Goal: Task Accomplishment & Management: Complete application form

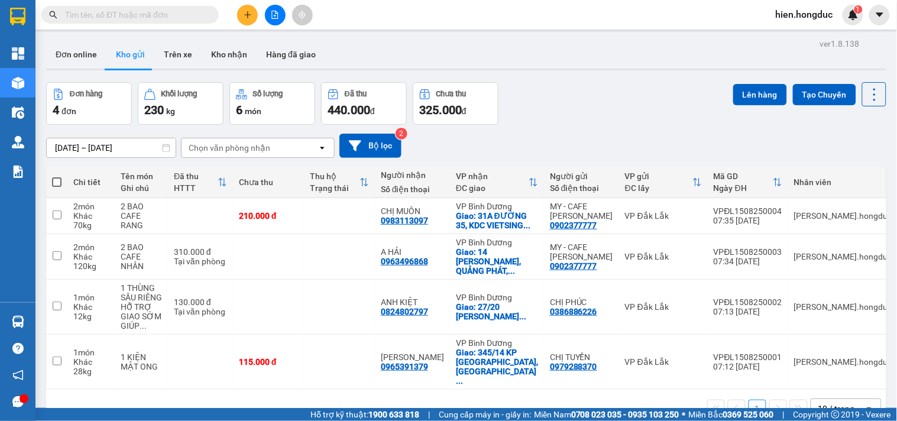
click at [160, 14] on input "text" at bounding box center [135, 14] width 140 height 13
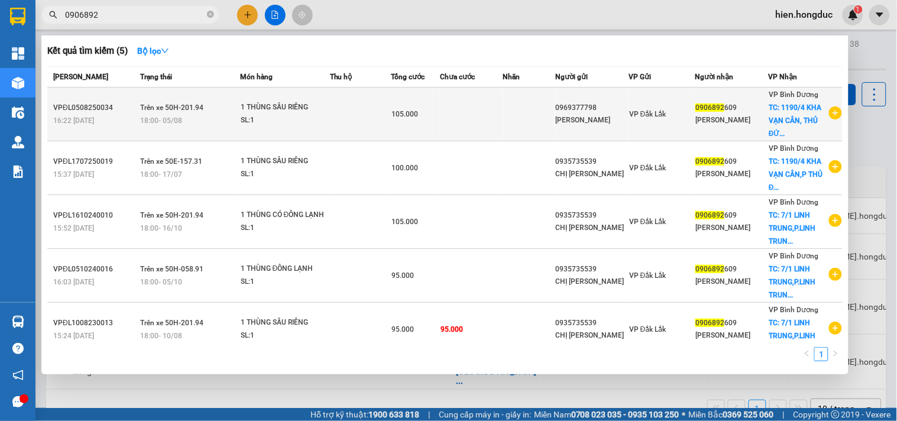
type input "0906892"
click at [835, 114] on icon "plus-circle" at bounding box center [835, 112] width 13 height 13
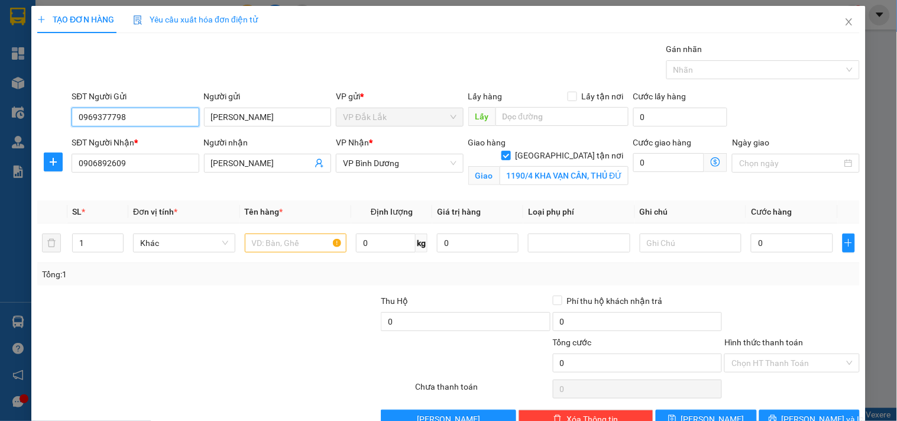
drag, startPoint x: 132, startPoint y: 118, endPoint x: 74, endPoint y: 131, distance: 59.4
click at [74, 131] on div "SĐT Người Gửi 0969377798 0969377798" at bounding box center [135, 110] width 127 height 41
type input "0911783096"
drag, startPoint x: 261, startPoint y: 119, endPoint x: 196, endPoint y: 125, distance: 64.7
click at [196, 125] on div "SĐT Người Gửi 0911783096 Người gửi ANH [PERSON_NAME] VP gửi * VP Đắk Lắk Lấy hà…" at bounding box center [465, 110] width 793 height 41
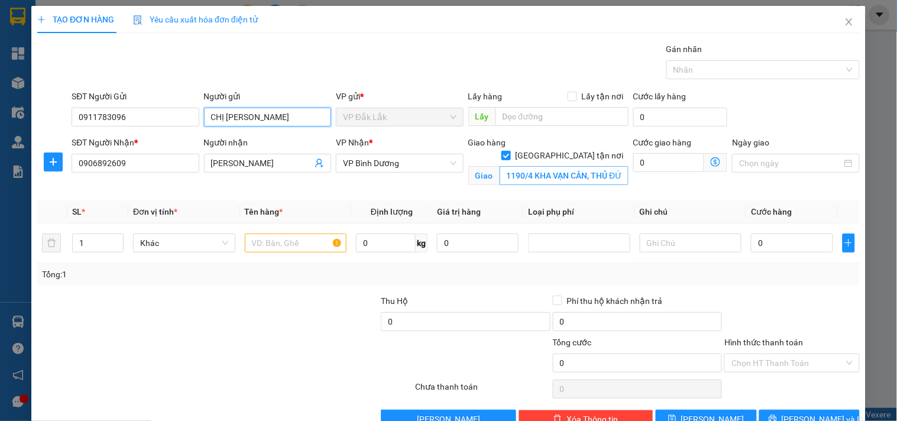
type input "CHỊ [PERSON_NAME]"
click at [530, 166] on input "1190/4 KHA VẠN CÂN, THỦ ĐỨC,HCM" at bounding box center [564, 175] width 129 height 19
click at [558, 166] on input "1190/4 KHA VẠN CÂN, THỦ ĐỨC,HCM" at bounding box center [564, 175] width 129 height 19
click at [652, 169] on input "0" at bounding box center [669, 162] width 72 height 19
type input "6"
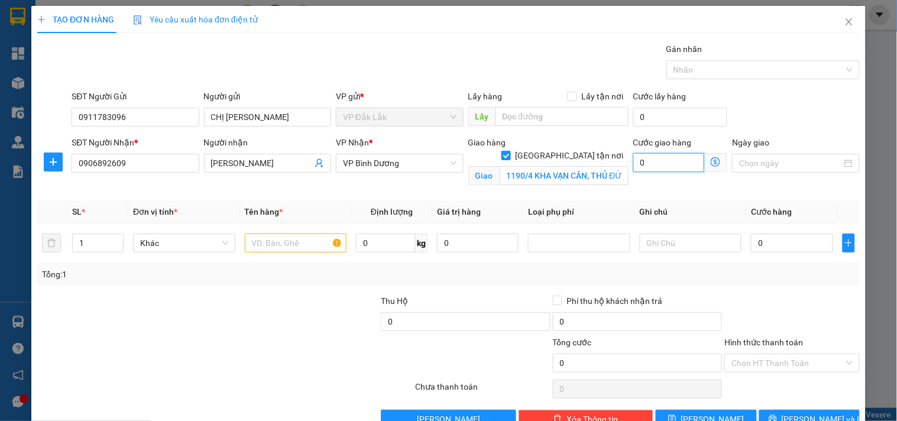
type input "6"
type input "60"
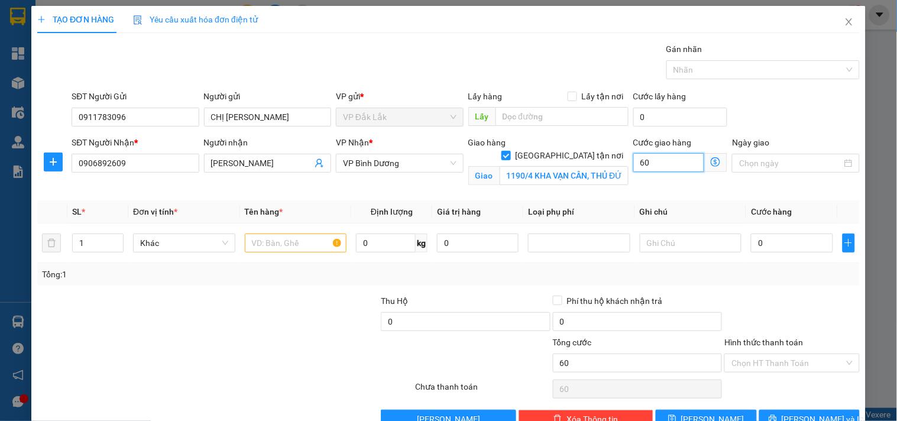
type input "600"
type input "6.000"
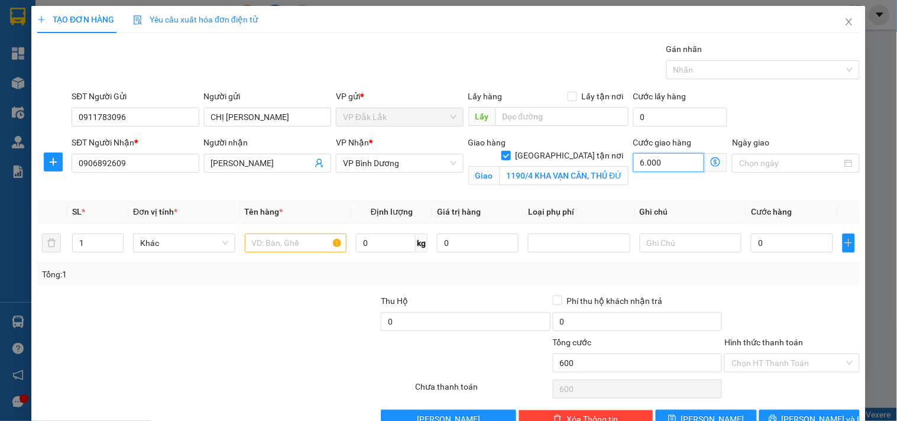
type input "6.000"
type input "60.000"
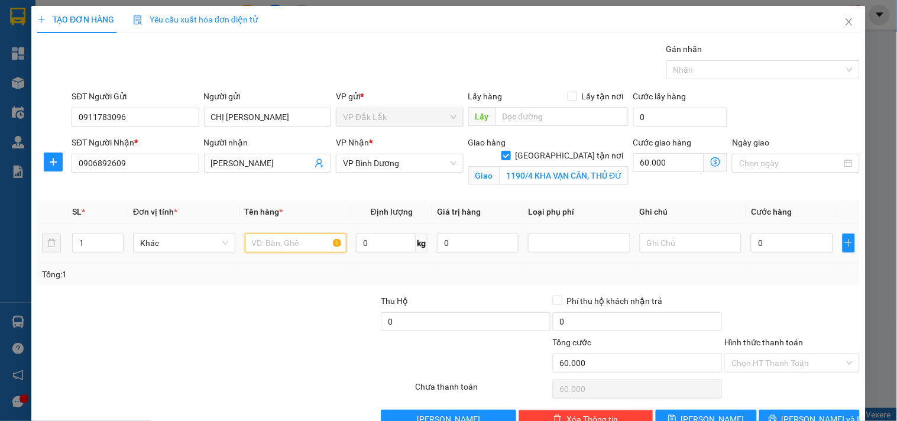
click at [276, 249] on input "text" at bounding box center [296, 243] width 102 height 19
type input "1 BAO TRÁI CÂY"
click at [371, 240] on input "0" at bounding box center [386, 243] width 60 height 19
type input "16"
click at [759, 238] on input "0" at bounding box center [792, 243] width 82 height 19
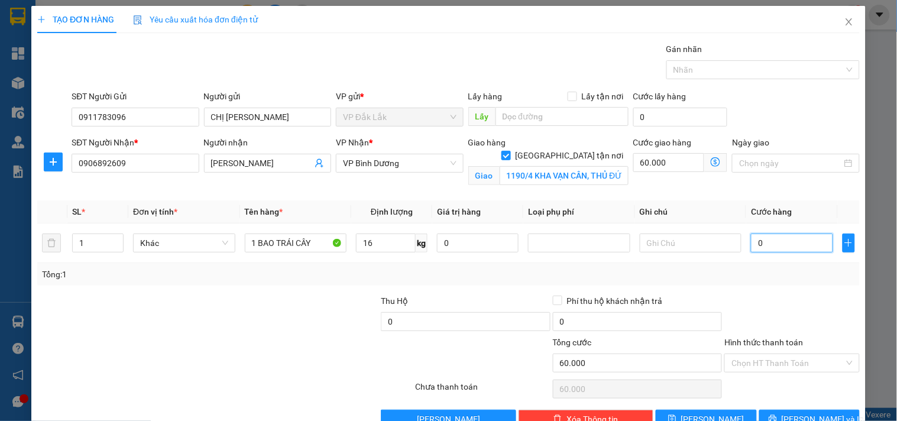
type input "4"
type input "60.004"
type input "45"
type input "60.045"
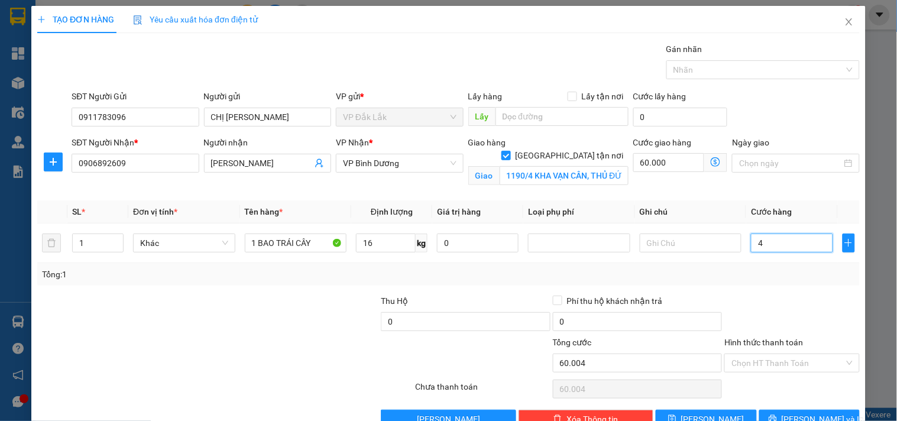
type input "60.045"
type input "450"
type input "60.450"
type input "4.500"
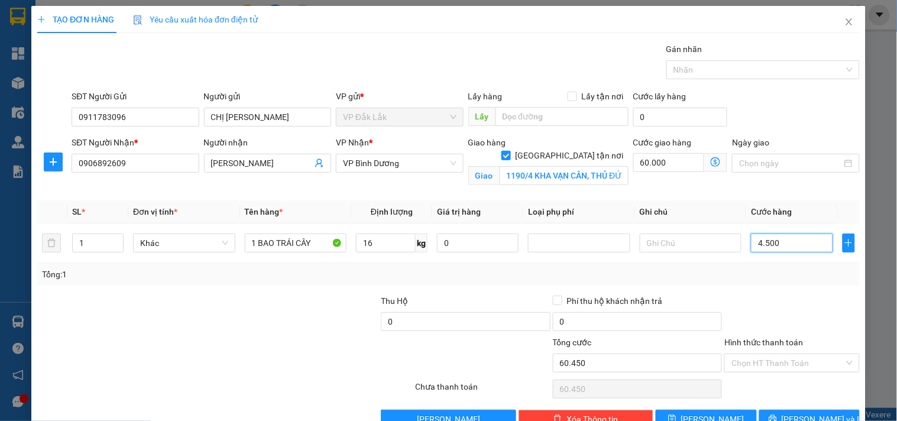
type input "64.500"
type input "45.000"
type input "105.000"
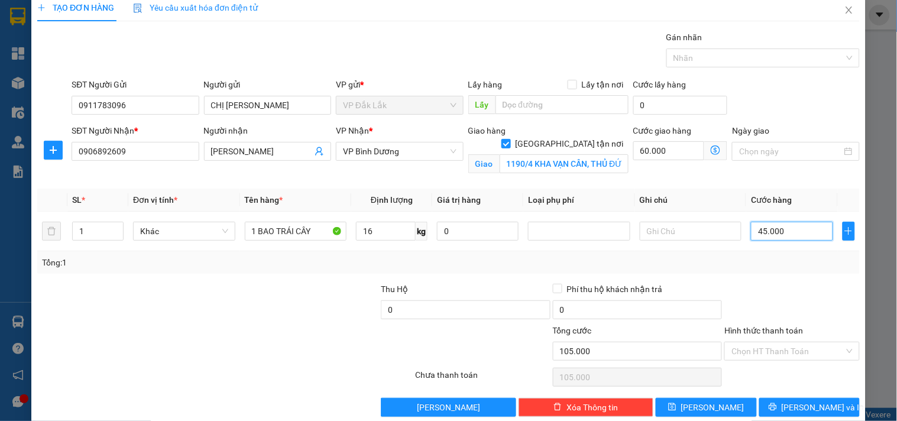
scroll to position [31, 0]
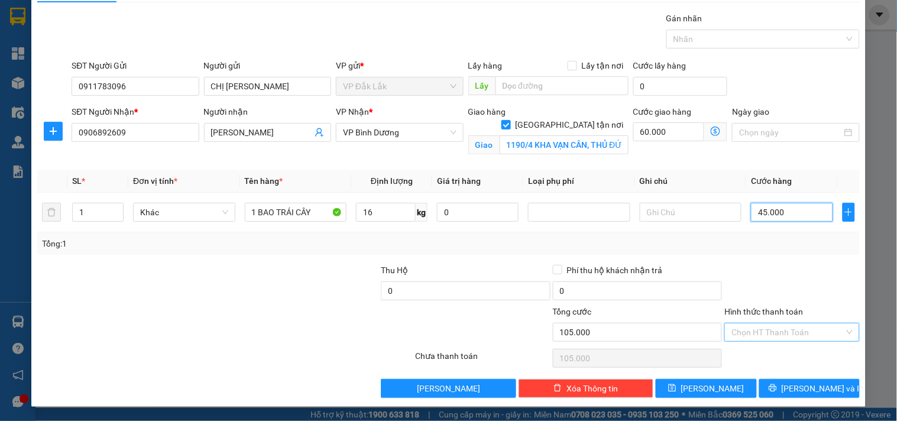
type input "45.000"
click at [788, 336] on input "Hình thức thanh toán" at bounding box center [787, 332] width 112 height 18
click at [763, 203] on div "Transit Pickup Surcharge Ids Transit Deliver Surcharge Ids Transit Deliver Surc…" at bounding box center [448, 205] width 822 height 386
click at [783, 324] on input "Hình thức thanh toán" at bounding box center [787, 332] width 112 height 18
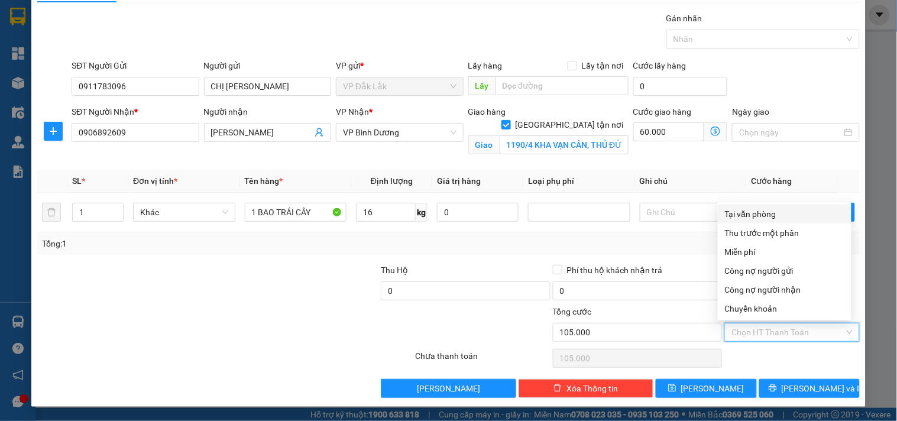
click at [765, 206] on div "Tại văn phòng" at bounding box center [785, 214] width 134 height 19
type input "0"
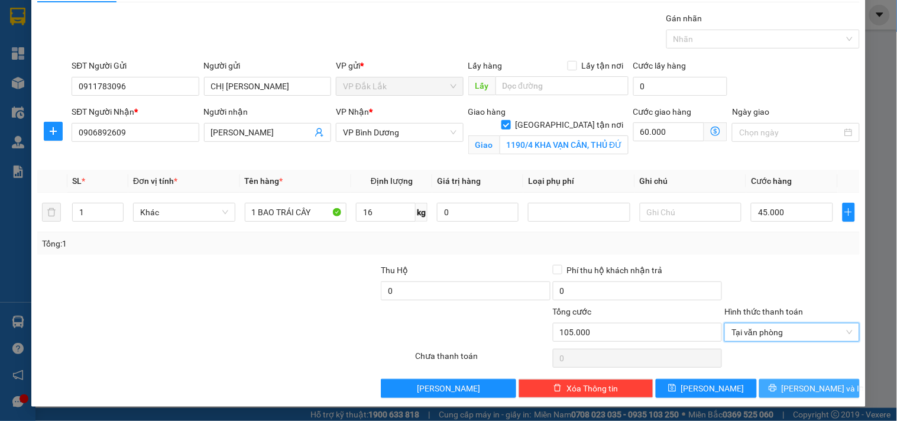
click at [788, 385] on button "[PERSON_NAME] và In" at bounding box center [809, 388] width 101 height 19
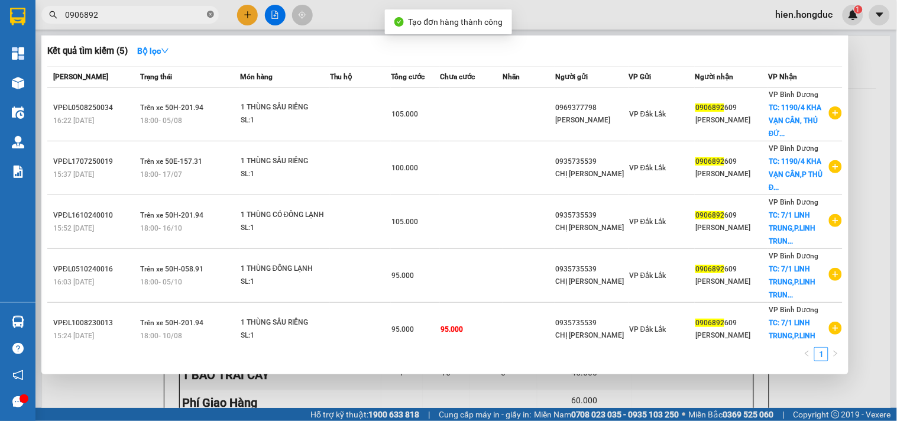
click at [213, 14] on icon "close-circle" at bounding box center [210, 14] width 7 height 7
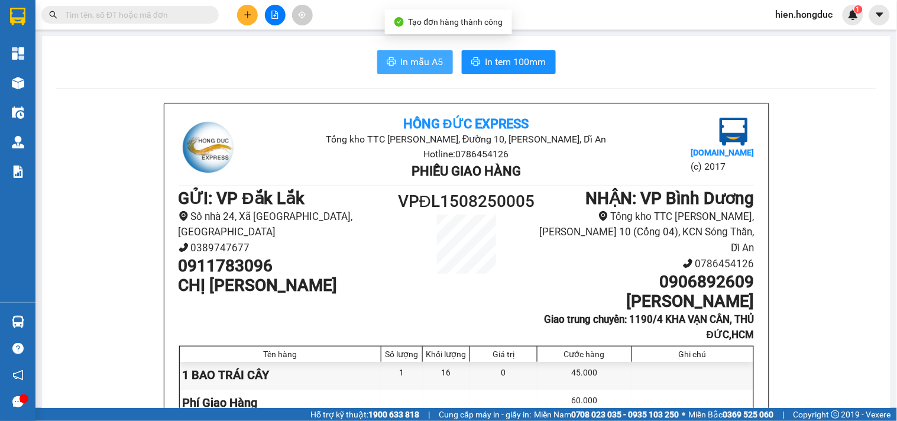
click at [421, 63] on span "In mẫu A5" at bounding box center [422, 61] width 43 height 15
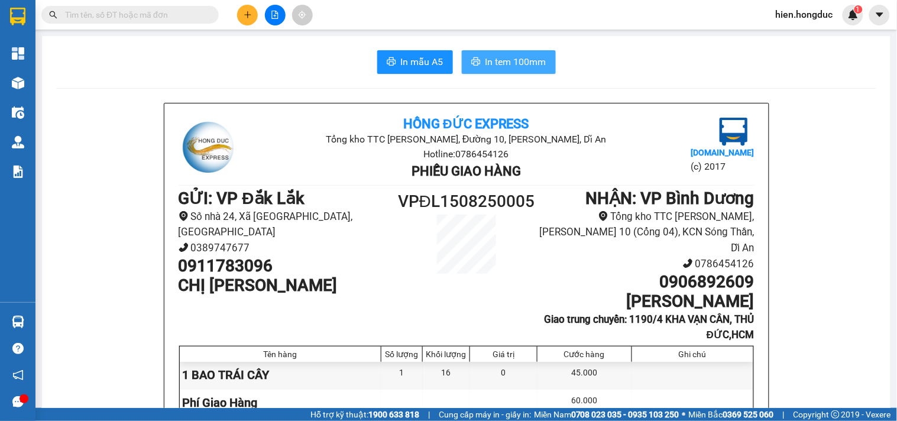
click at [507, 61] on span "In tem 100mm" at bounding box center [515, 61] width 61 height 15
